Goal: Information Seeking & Learning: Learn about a topic

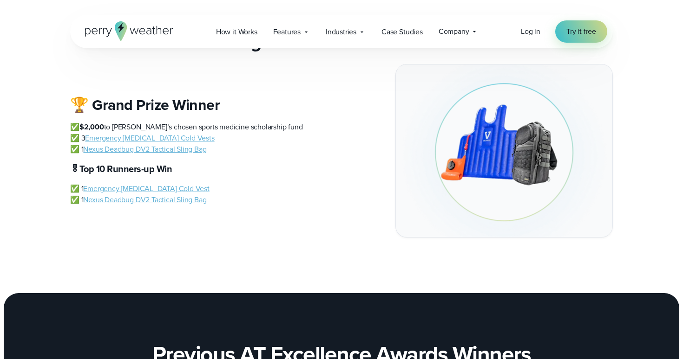
scroll to position [1191, 0]
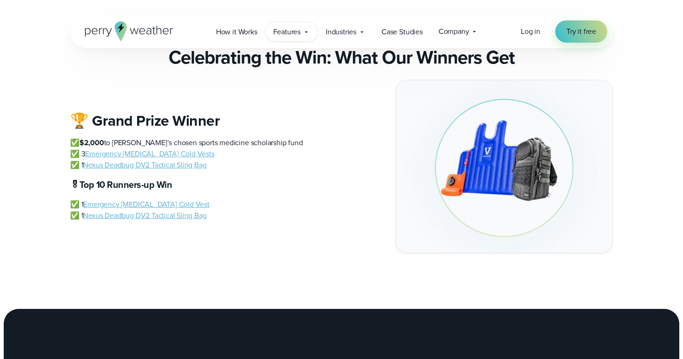
click at [287, 35] on span "Features" at bounding box center [286, 31] width 27 height 11
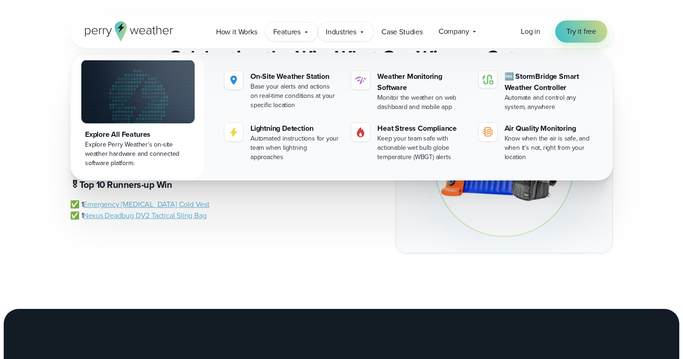
click at [372, 32] on div "Industries Featured Case Study How PGA of America is Prioritizing Golfer Safety…" at bounding box center [346, 31] width 56 height 19
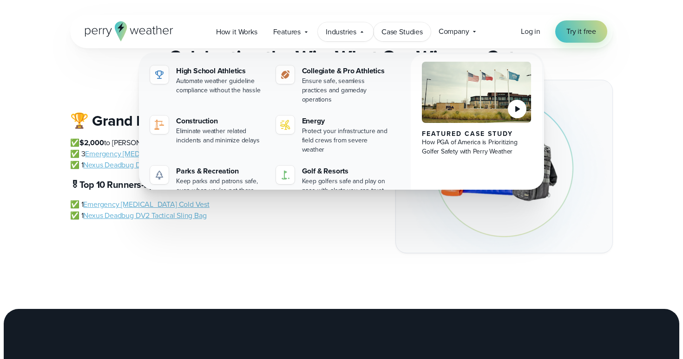
click at [410, 30] on span "Case Studies" at bounding box center [401, 31] width 41 height 11
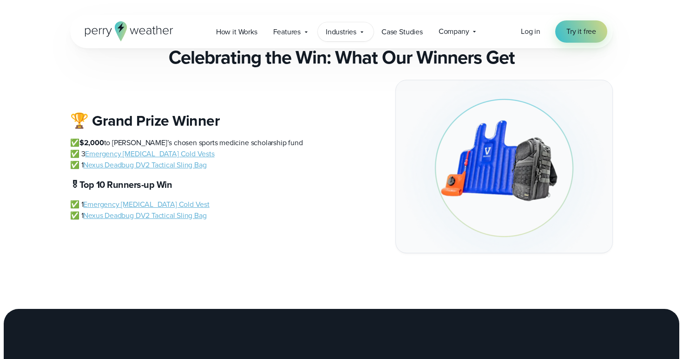
click at [366, 30] on div "Industries Featured Case Study How PGA of America is Prioritizing Golfer Safety…" at bounding box center [346, 31] width 56 height 19
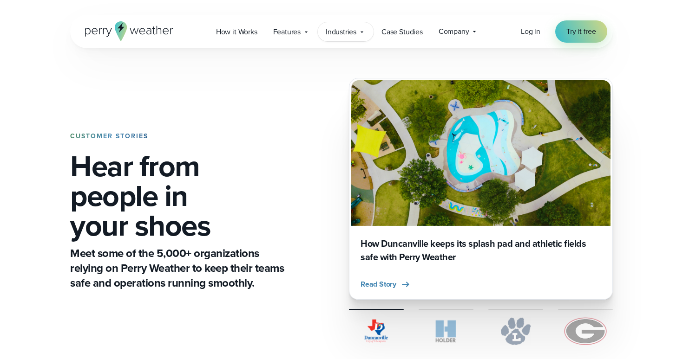
click at [363, 31] on icon at bounding box center [361, 31] width 3 height 1
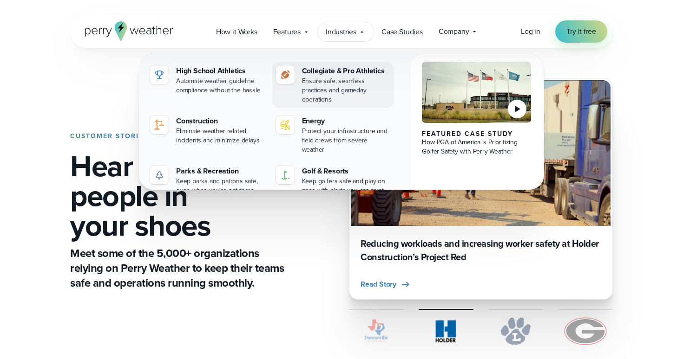
click at [314, 86] on div "Ensure safe, seamless practices and gameday operations" at bounding box center [346, 91] width 89 height 28
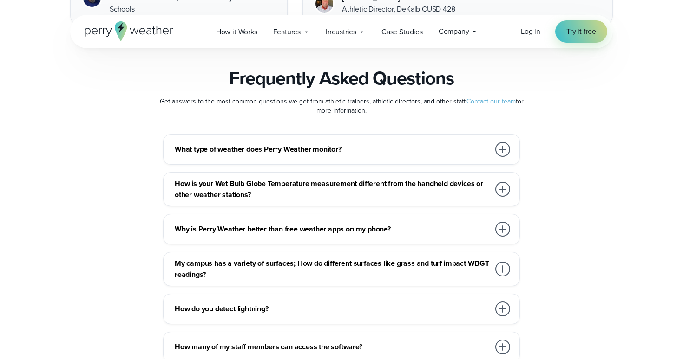
scroll to position [4273, 0]
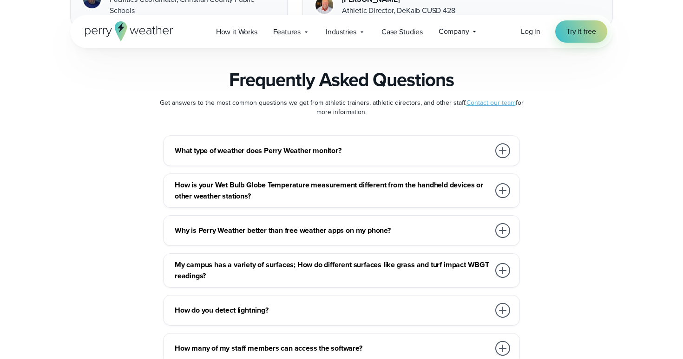
click at [264, 182] on div "How is your Wet Bulb Globe Temperature measurement different from the handheld …" at bounding box center [341, 191] width 357 height 34
click at [265, 180] on h3 "How is your Wet Bulb Globe Temperature measurement different from the handheld …" at bounding box center [332, 191] width 315 height 22
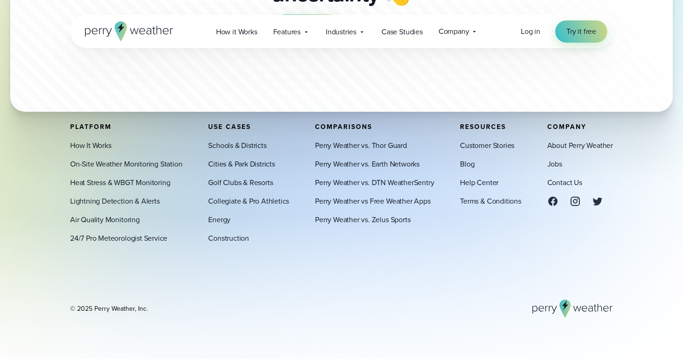
scroll to position [4990, 0]
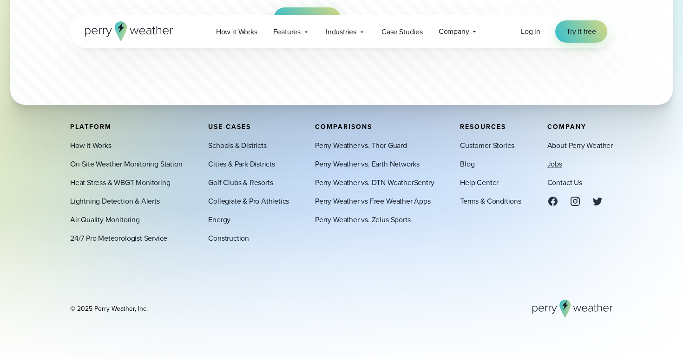
click at [560, 163] on link "Jobs" at bounding box center [554, 164] width 15 height 11
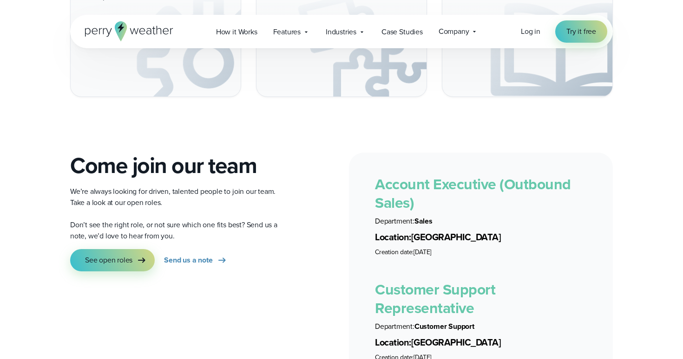
scroll to position [1675, 0]
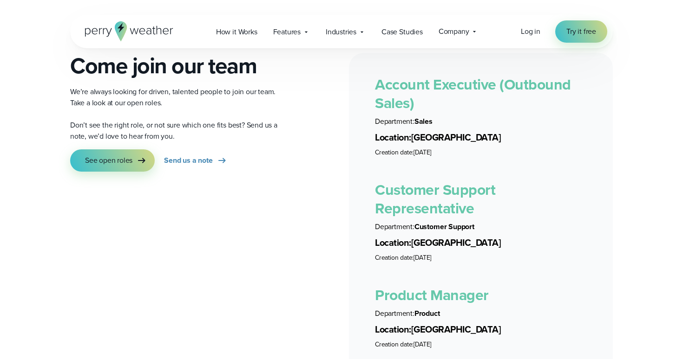
click at [384, 117] on ul "Department: Sales Location: Dallas Creation date: 2025-05-29" at bounding box center [481, 136] width 212 height 41
click at [376, 169] on li "Customer Support Representative Department: Customer Support Location: Dallas C…" at bounding box center [481, 216] width 212 height 94
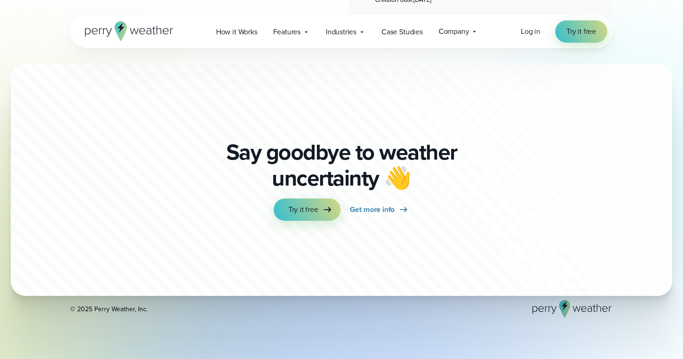
scroll to position [2344, 0]
